Goal: Transaction & Acquisition: Purchase product/service

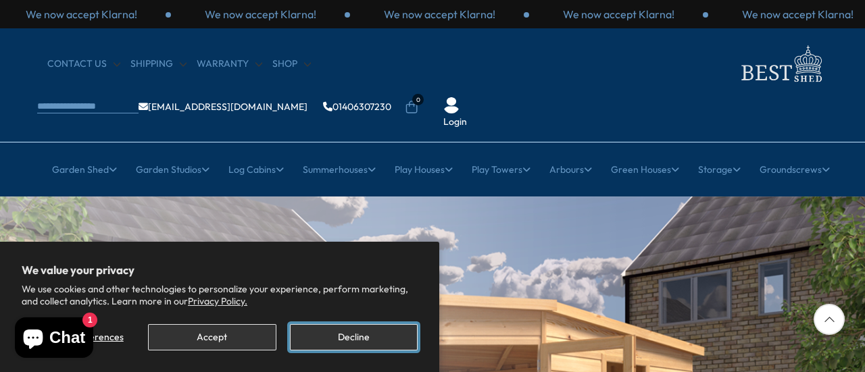
click at [346, 333] on button "Decline" at bounding box center [354, 337] width 128 height 26
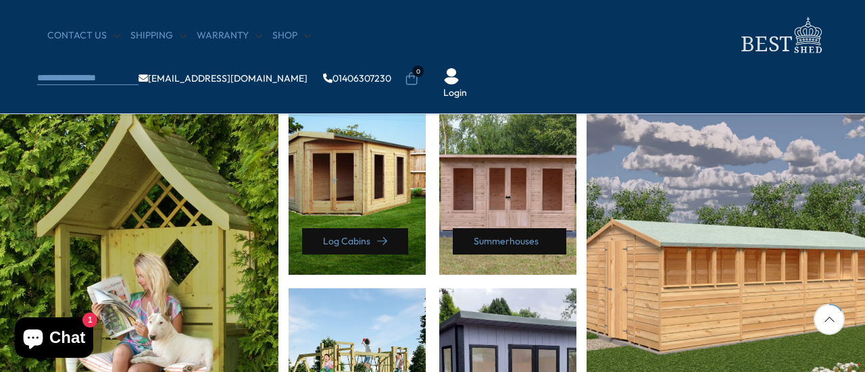
scroll to position [622, 0]
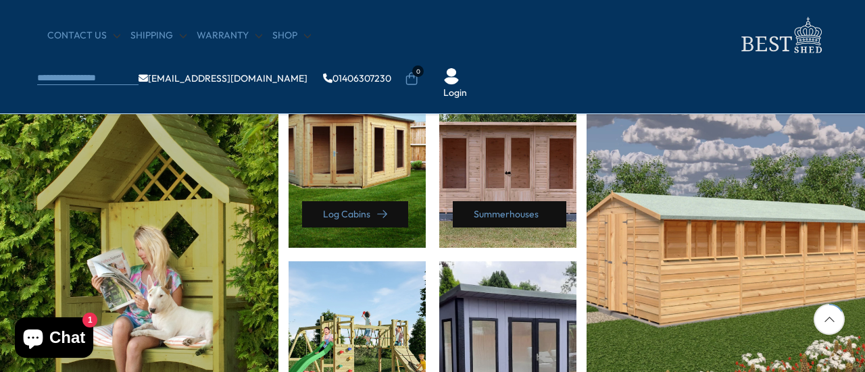
drag, startPoint x: 861, startPoint y: 339, endPoint x: 537, endPoint y: 192, distance: 355.6
click at [537, 192] on div "Arbours Log Cabins" at bounding box center [432, 259] width 885 height 386
click at [537, 192] on div "Summerhouses" at bounding box center [507, 157] width 137 height 182
click at [503, 210] on link "Summerhouses" at bounding box center [510, 214] width 114 height 26
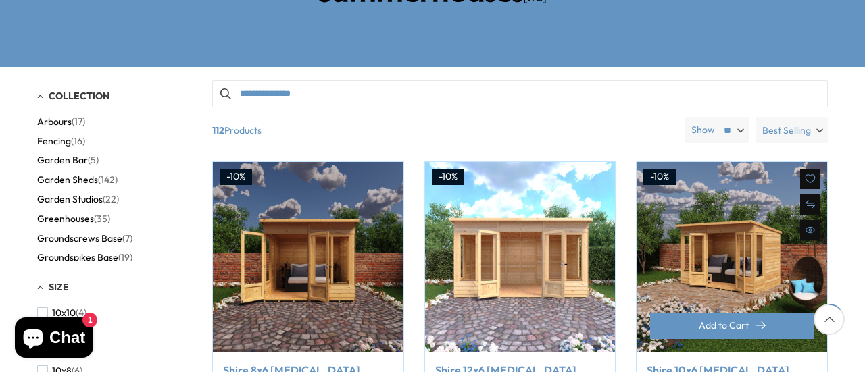
scroll to position [243, 0]
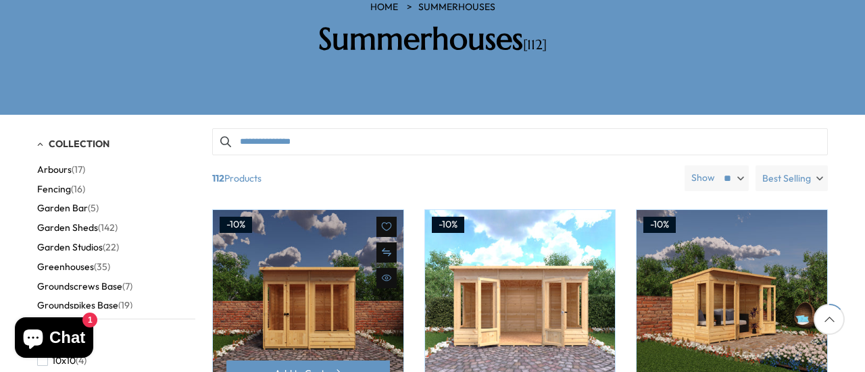
click at [338, 278] on img at bounding box center [308, 305] width 191 height 191
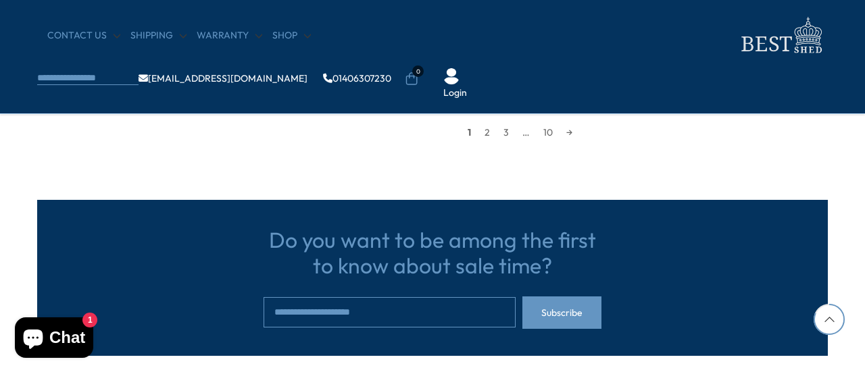
scroll to position [1405, 0]
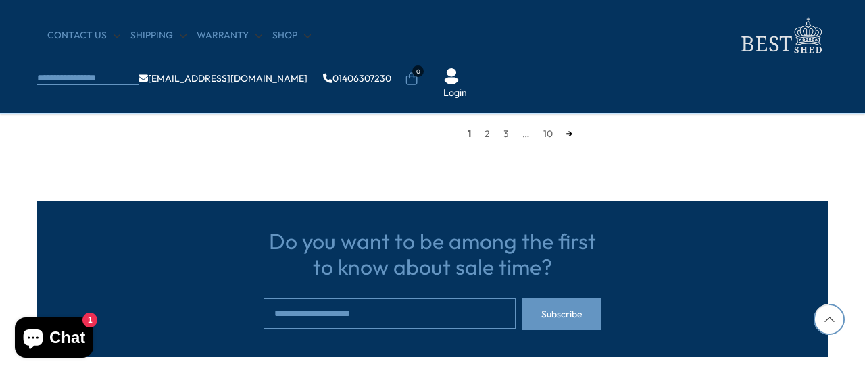
click at [565, 130] on link "→" at bounding box center [569, 134] width 20 height 20
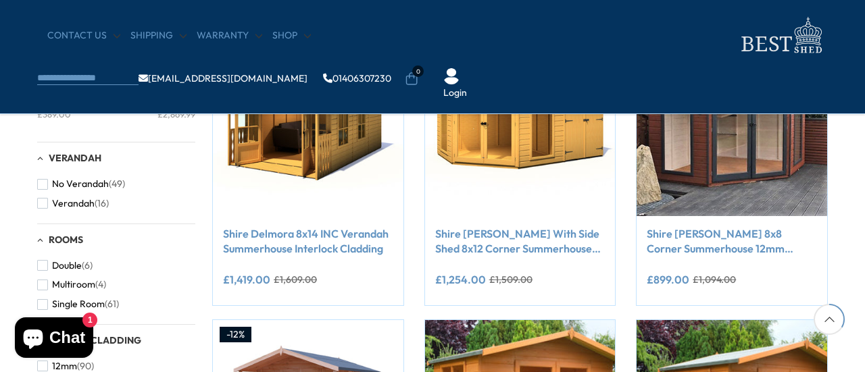
scroll to position [608, 0]
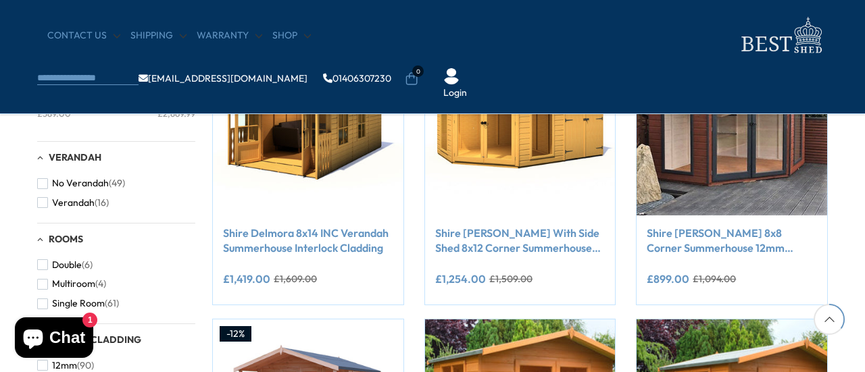
click at [626, 71] on div "CONTACT US Shipping Warranty Shop info@bestshed.co.uk 01406307230 0 Login" at bounding box center [432, 57] width 865 height 114
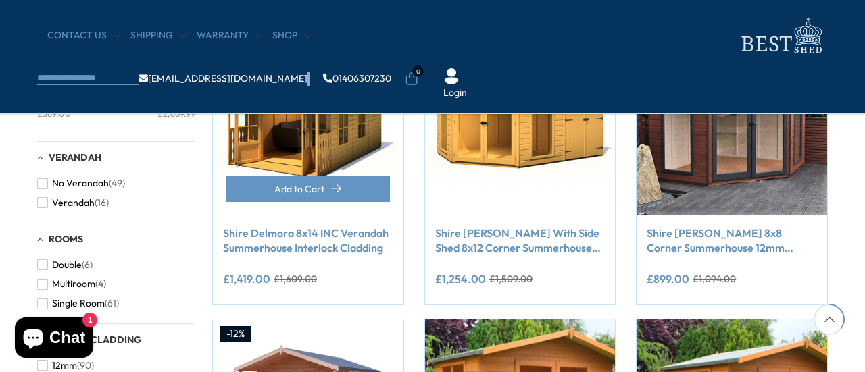
click at [280, 234] on link "Shire Delmora 8x14 INC Verandah Summerhouse Interlock Cladding" at bounding box center [308, 241] width 170 height 30
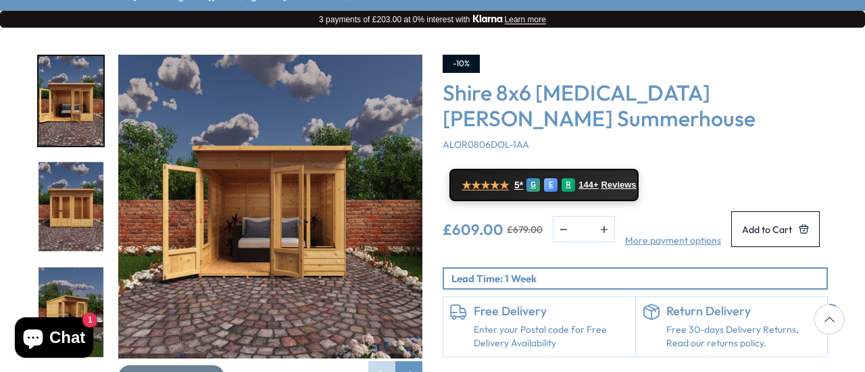
scroll to position [189, 0]
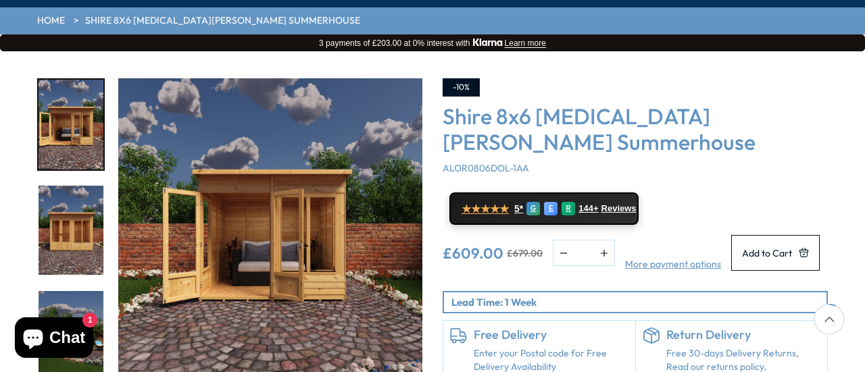
click at [61, 80] on img "1 / 9" at bounding box center [71, 125] width 65 height 90
click at [64, 192] on img "2 / 9" at bounding box center [71, 231] width 65 height 90
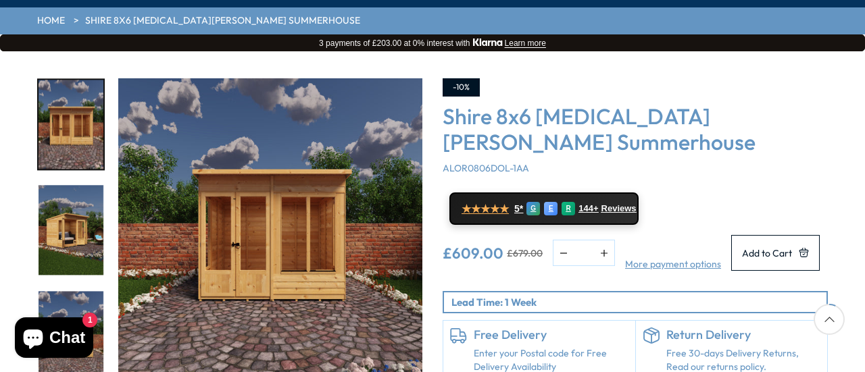
click at [68, 299] on img "4 / 9" at bounding box center [71, 336] width 65 height 90
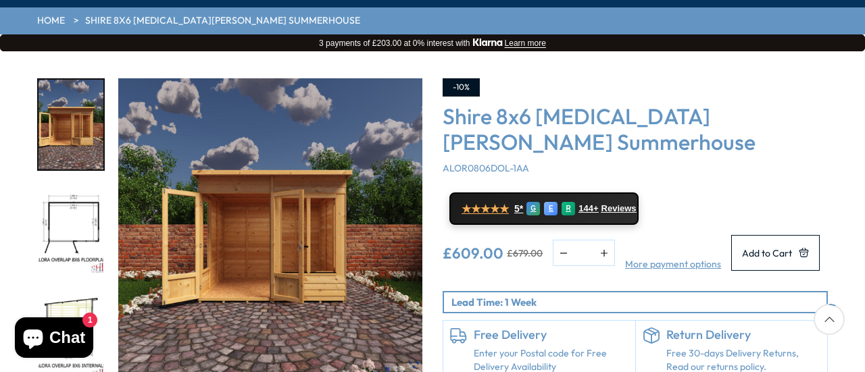
click at [68, 299] on img "6 / 9" at bounding box center [71, 336] width 65 height 90
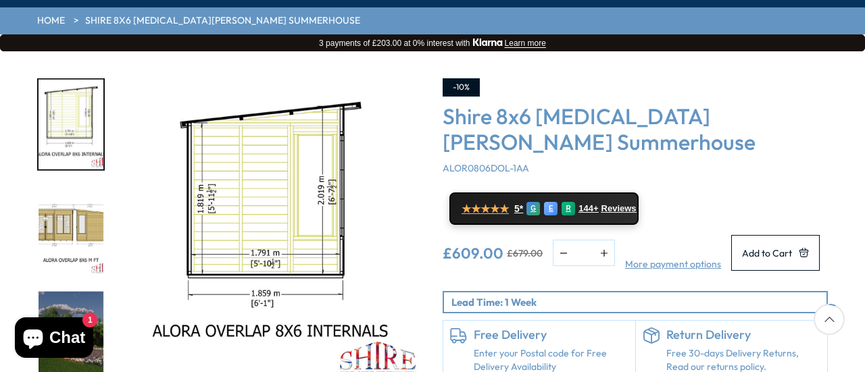
click at [68, 299] on img "8 / 9" at bounding box center [71, 336] width 65 height 90
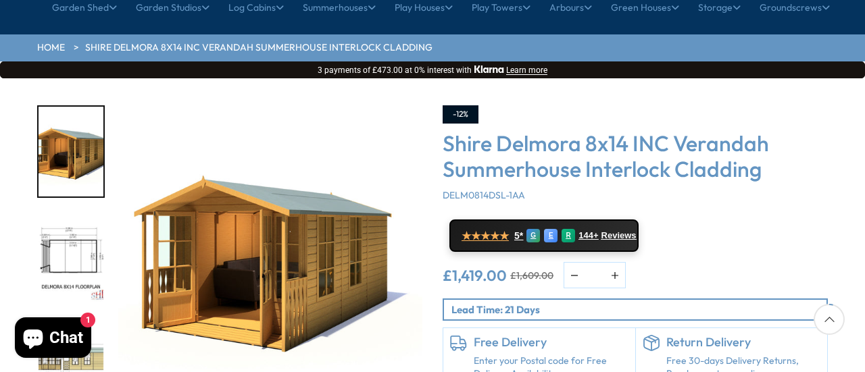
scroll to position [189, 0]
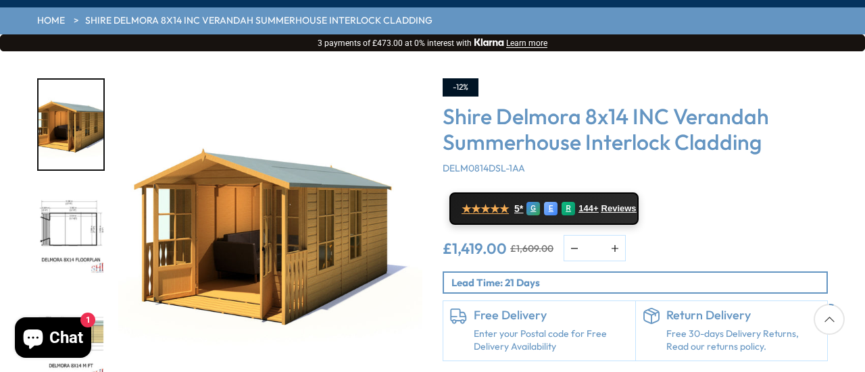
click at [65, 291] on img "3 / 9" at bounding box center [71, 336] width 65 height 90
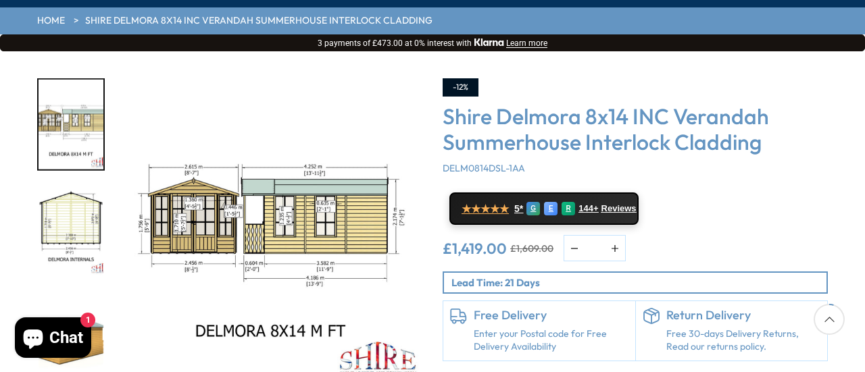
click at [65, 291] on img "5 / 9" at bounding box center [71, 336] width 65 height 90
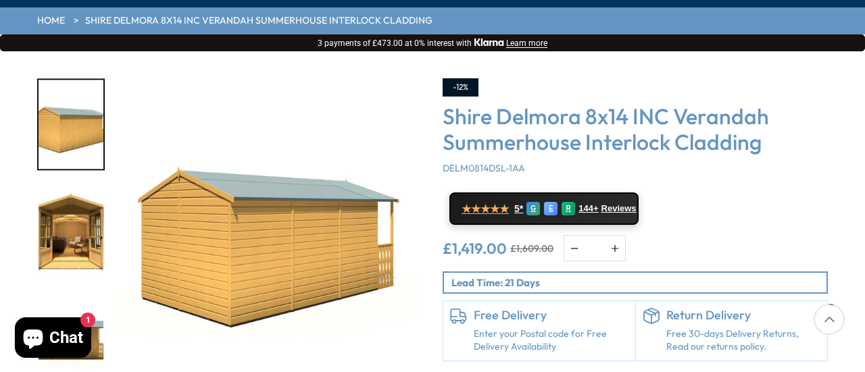
click at [55, 201] on img "6 / 9" at bounding box center [71, 231] width 65 height 90
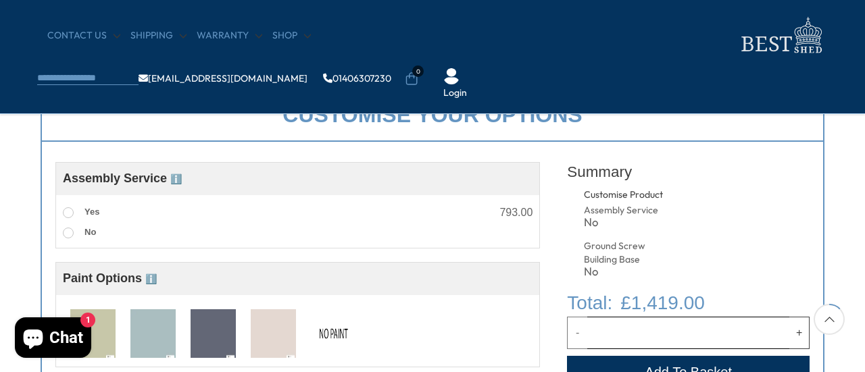
scroll to position [514, 0]
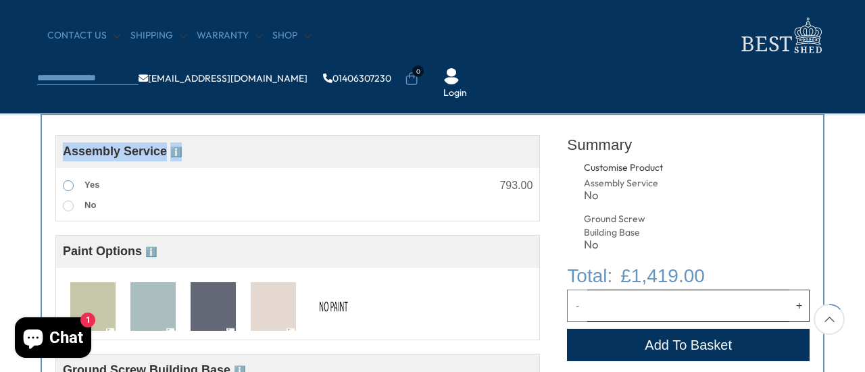
drag, startPoint x: 70, startPoint y: 104, endPoint x: 69, endPoint y: 182, distance: 77.7
click at [69, 182] on div "Customise your options Customise Product Assembly Service ℹ️ Assembly Service C…" at bounding box center [432, 265] width 811 height 434
click at [69, 182] on span at bounding box center [68, 185] width 11 height 11
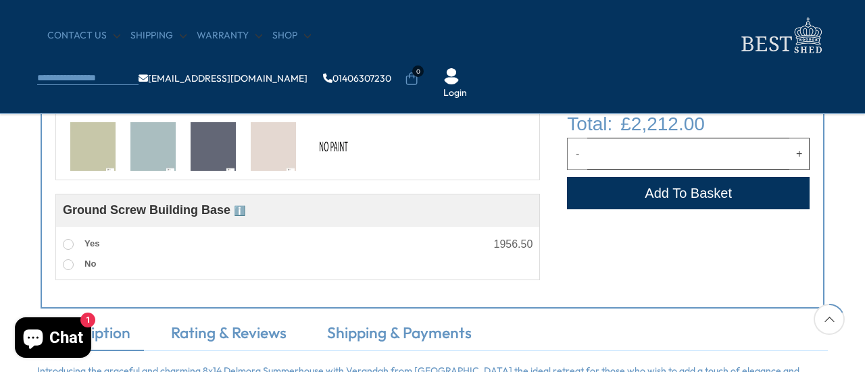
scroll to position [676, 0]
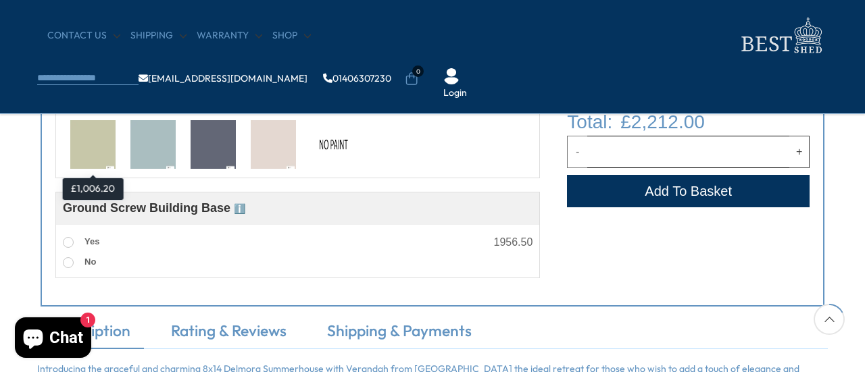
click at [92, 145] on img at bounding box center [92, 145] width 45 height 50
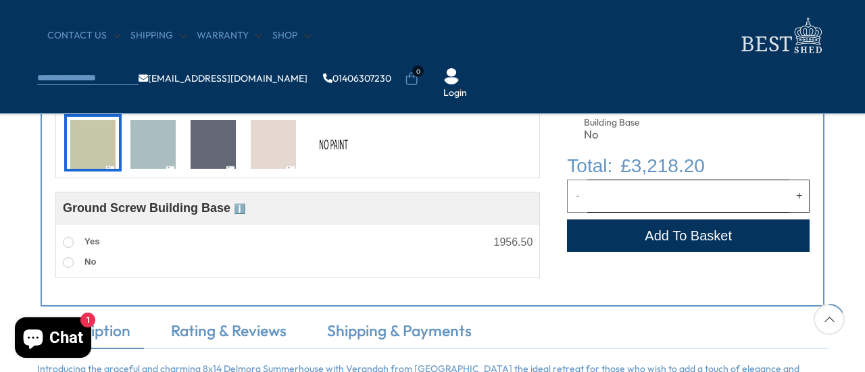
click at [150, 148] on img at bounding box center [152, 145] width 45 height 50
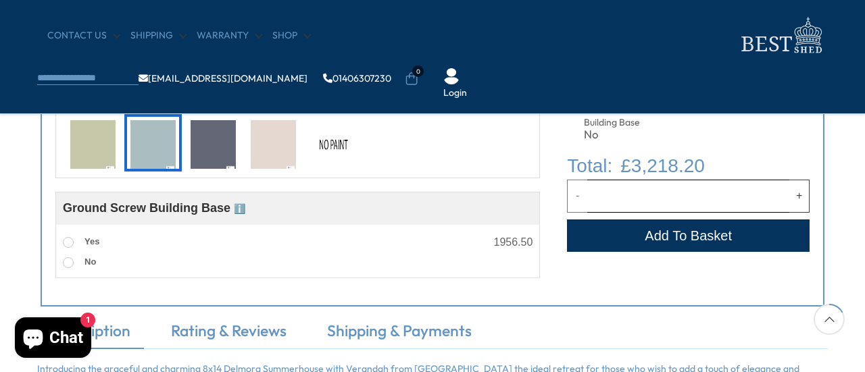
click at [82, 146] on img at bounding box center [92, 145] width 45 height 50
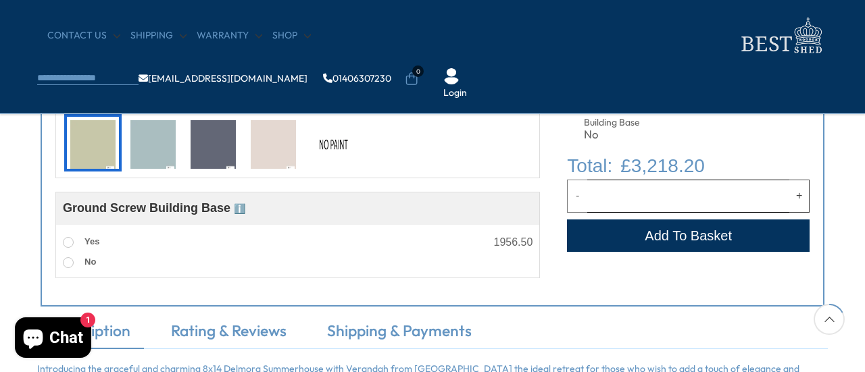
click at [274, 143] on img at bounding box center [273, 145] width 45 height 50
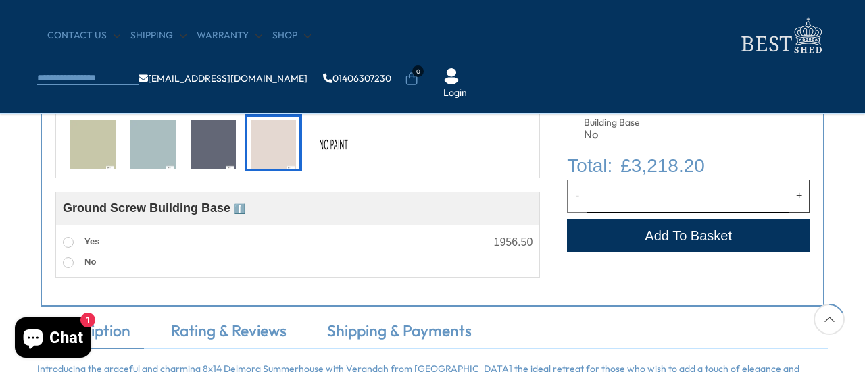
click at [209, 145] on img at bounding box center [213, 145] width 45 height 50
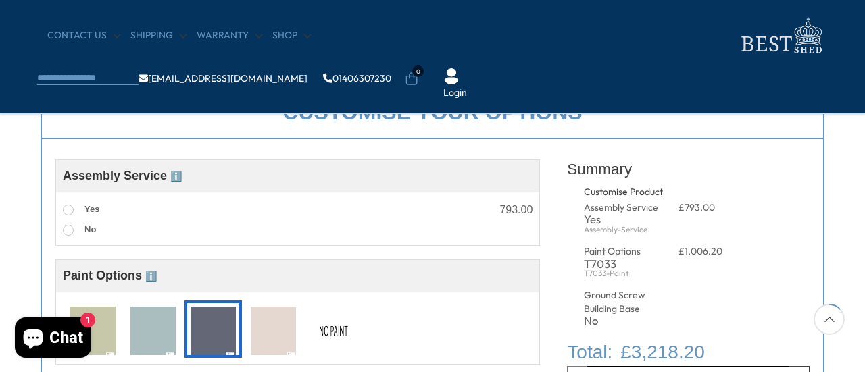
scroll to position [486, 0]
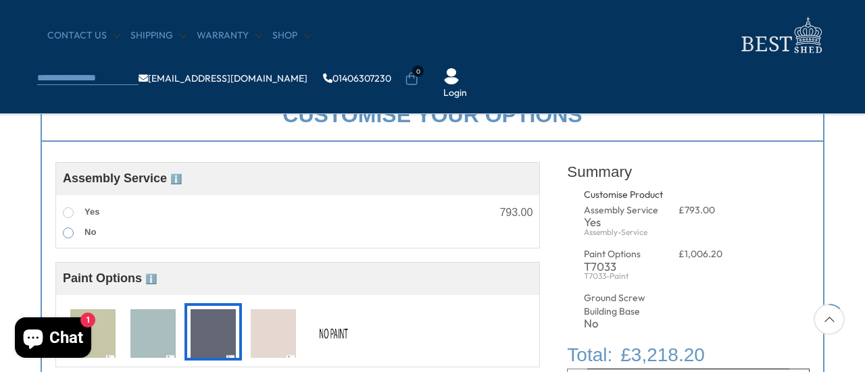
click at [70, 232] on span at bounding box center [68, 233] width 11 height 11
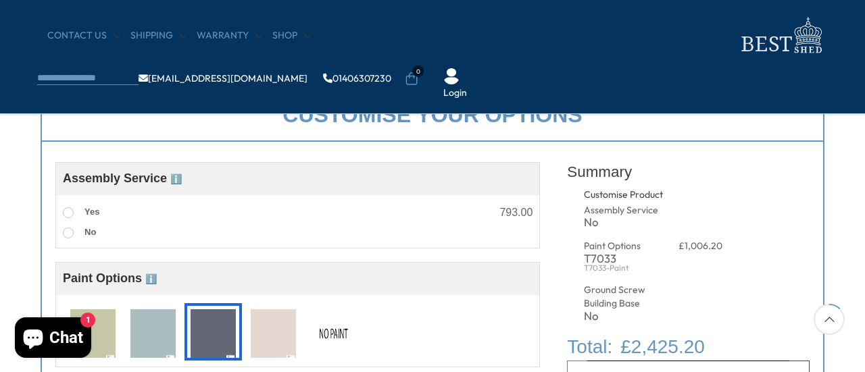
click at [336, 332] on img at bounding box center [333, 334] width 45 height 50
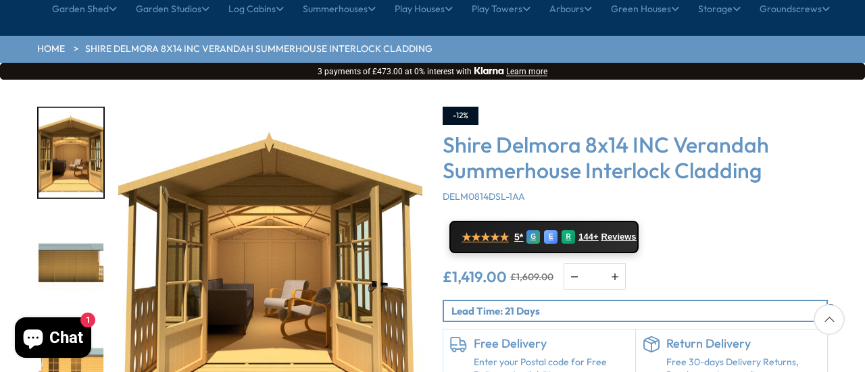
scroll to position [162, 0]
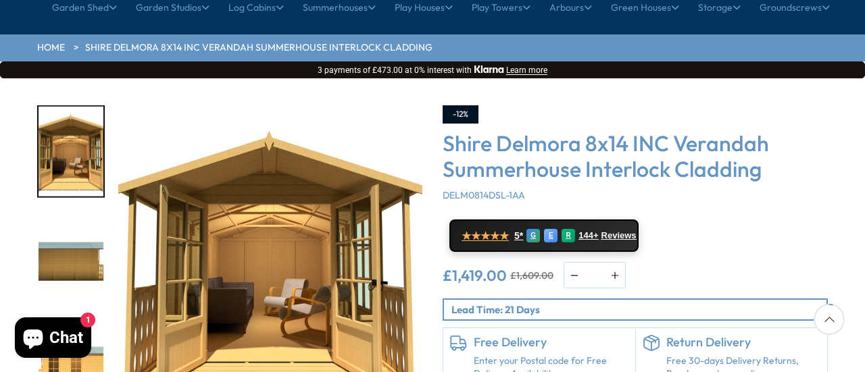
click at [80, 213] on img "7 / 9" at bounding box center [71, 258] width 65 height 90
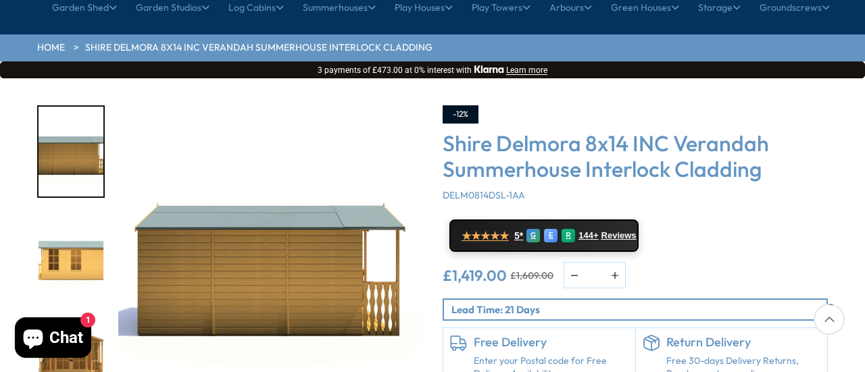
click at [80, 213] on img "8 / 9" at bounding box center [71, 258] width 65 height 90
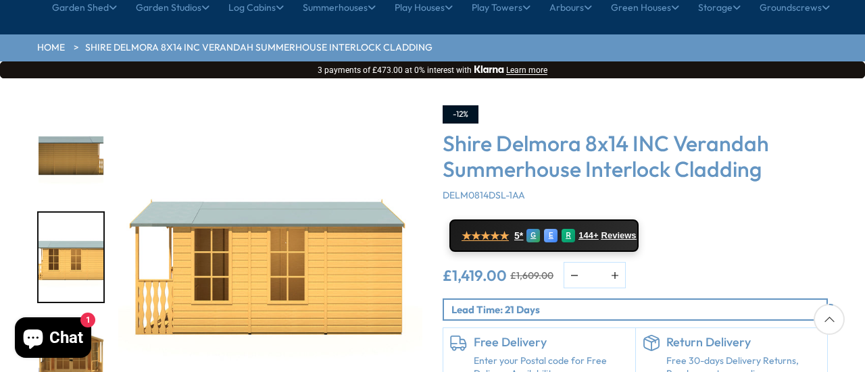
click at [66, 318] on img "9 / 9" at bounding box center [71, 363] width 65 height 90
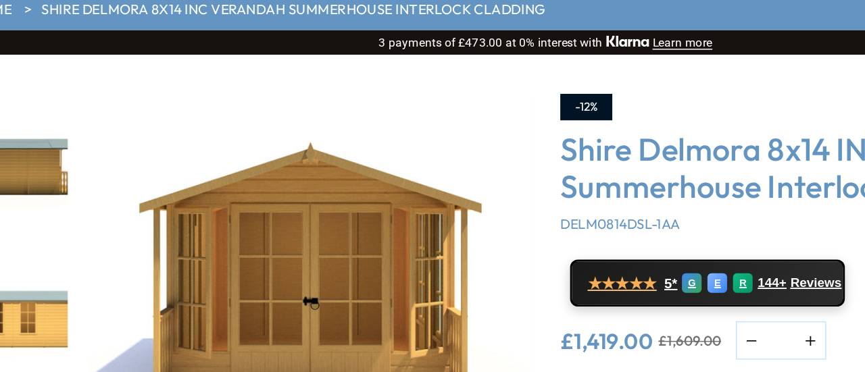
scroll to position [176, 0]
